Goal: Information Seeking & Learning: Learn about a topic

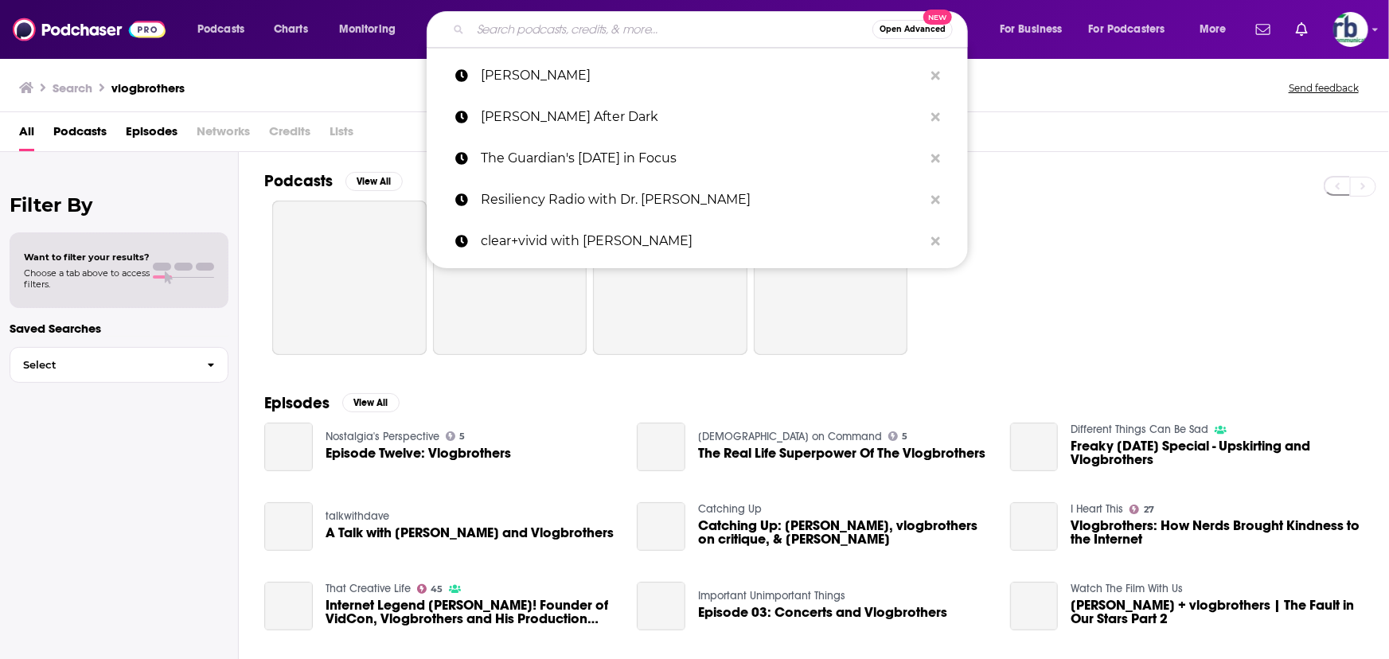
drag, startPoint x: 506, startPoint y: 37, endPoint x: 506, endPoint y: 25, distance: 11.9
click at [506, 33] on input "Search podcasts, credits, & more..." at bounding box center [672, 29] width 402 height 25
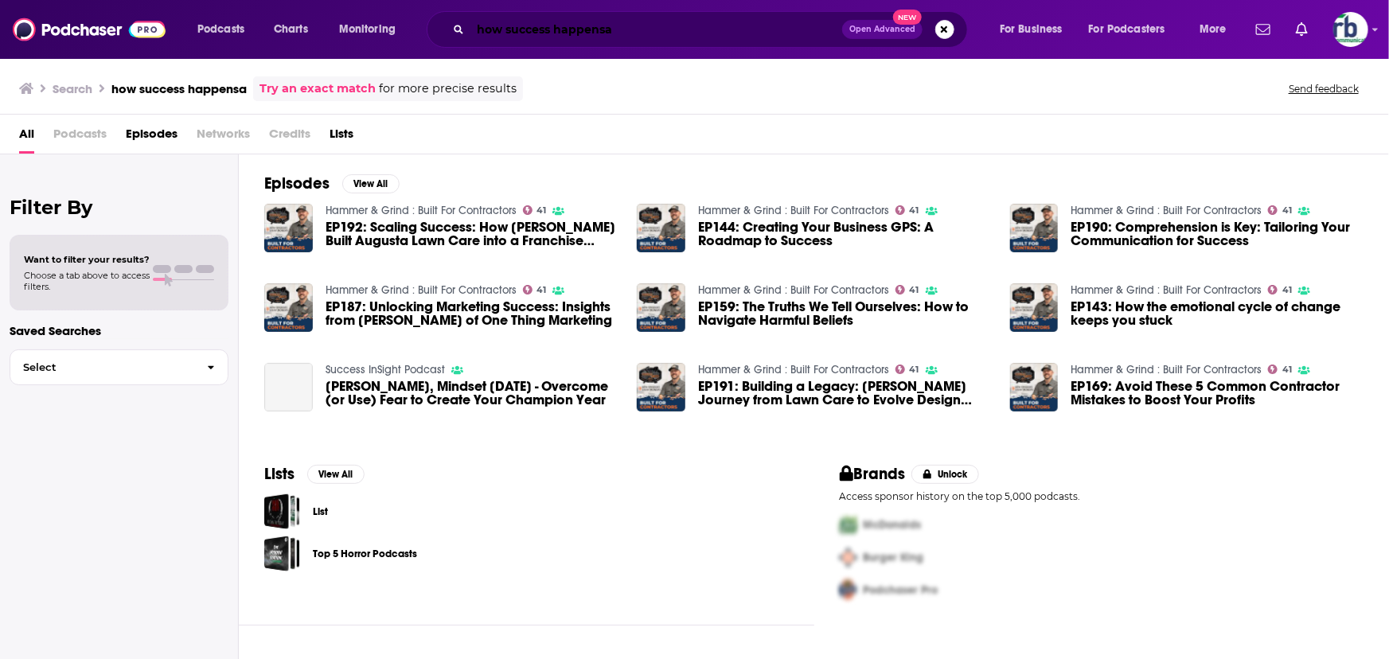
click at [658, 39] on input "how success happensa" at bounding box center [657, 29] width 372 height 25
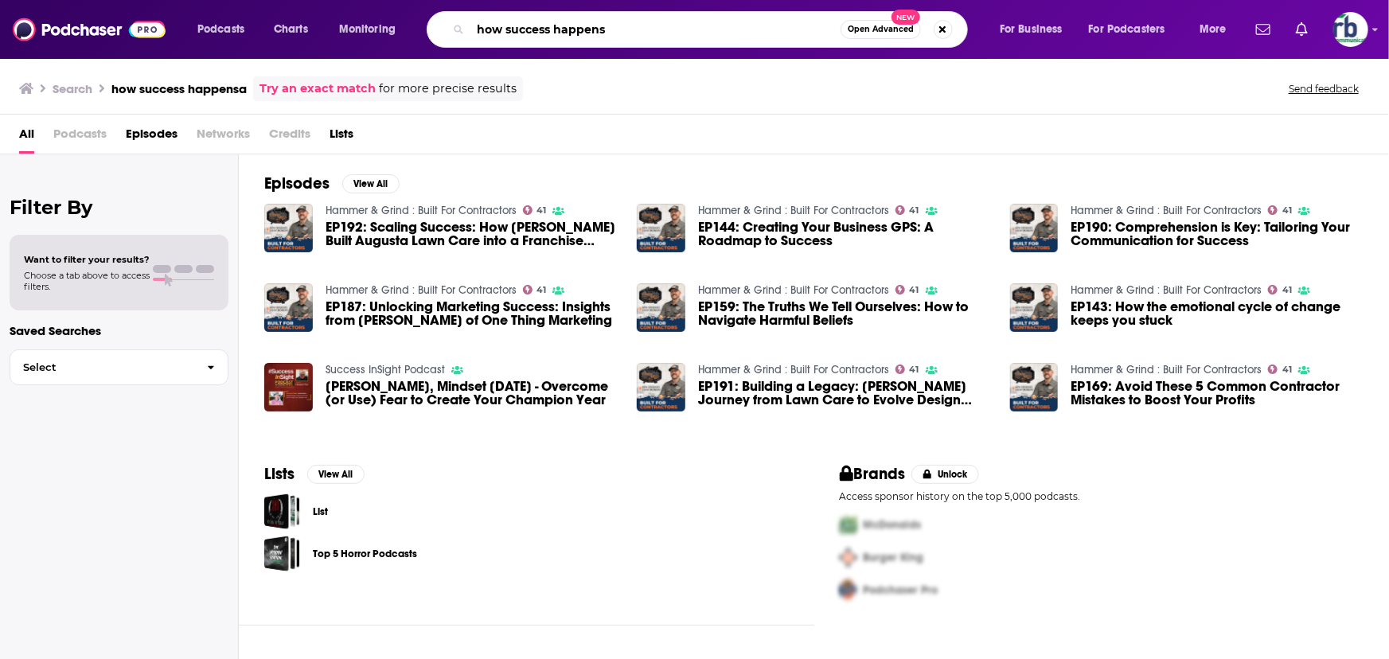
type input "how success happens"
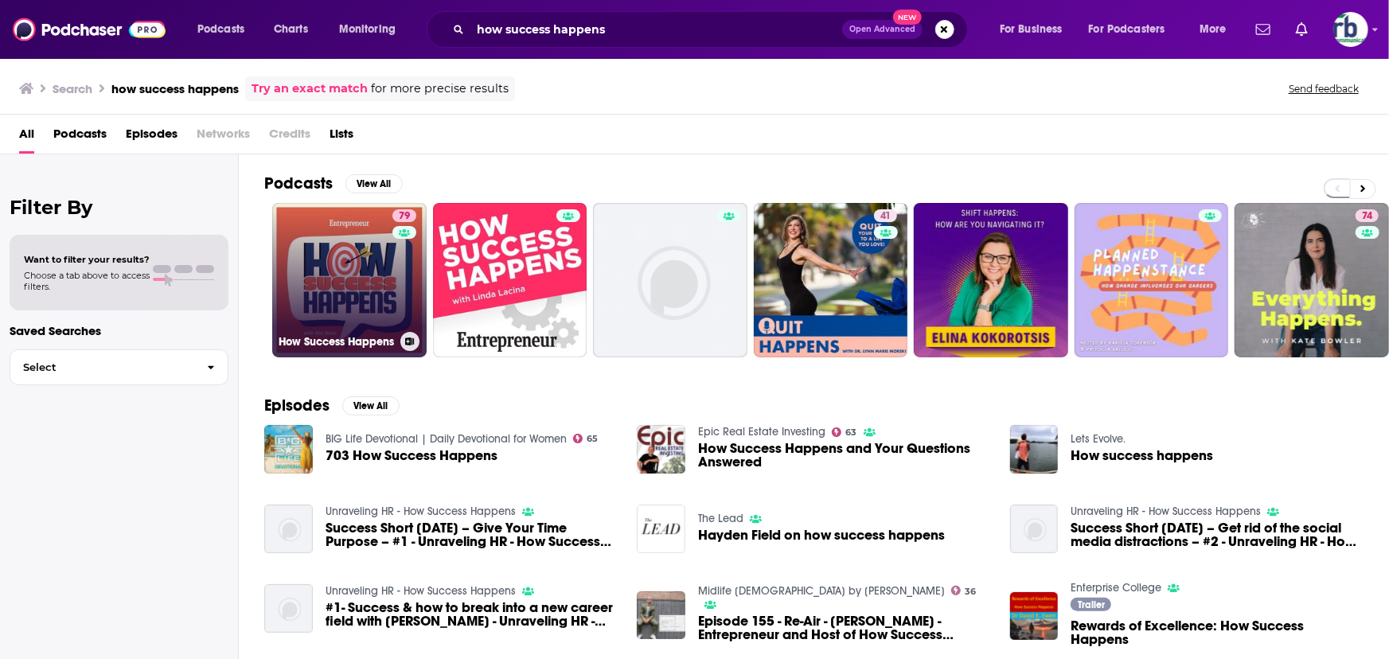
click at [380, 271] on link "79 How Success Happens" at bounding box center [349, 280] width 154 height 154
